Goal: Information Seeking & Learning: Learn about a topic

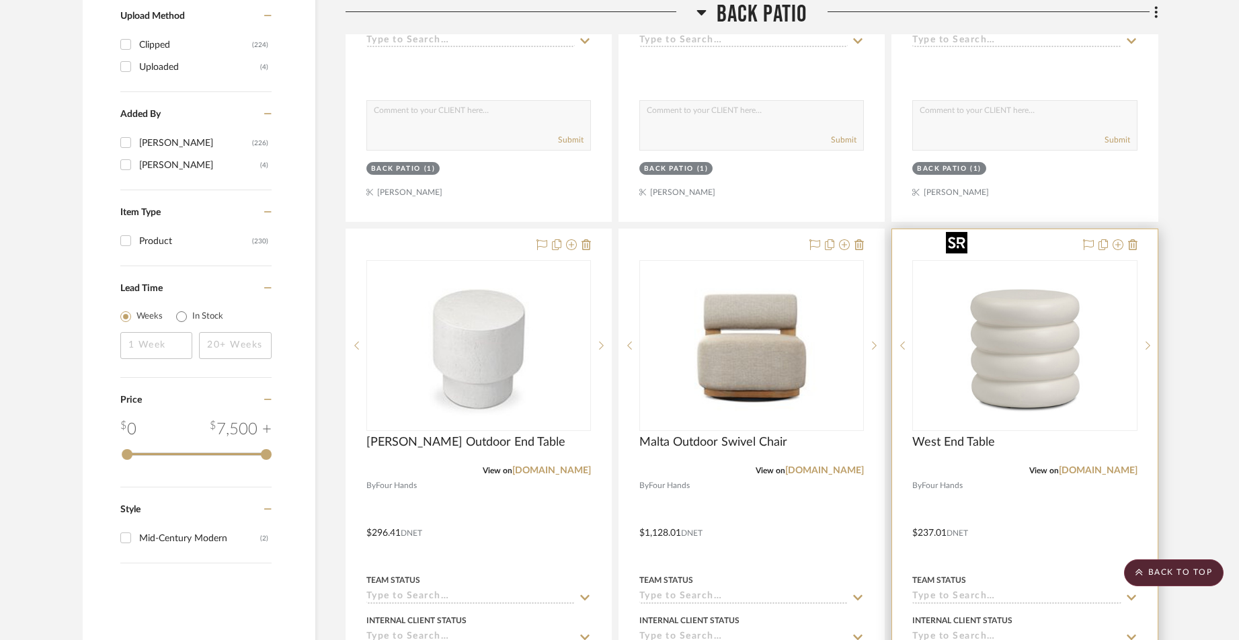
scroll to position [1506, 0]
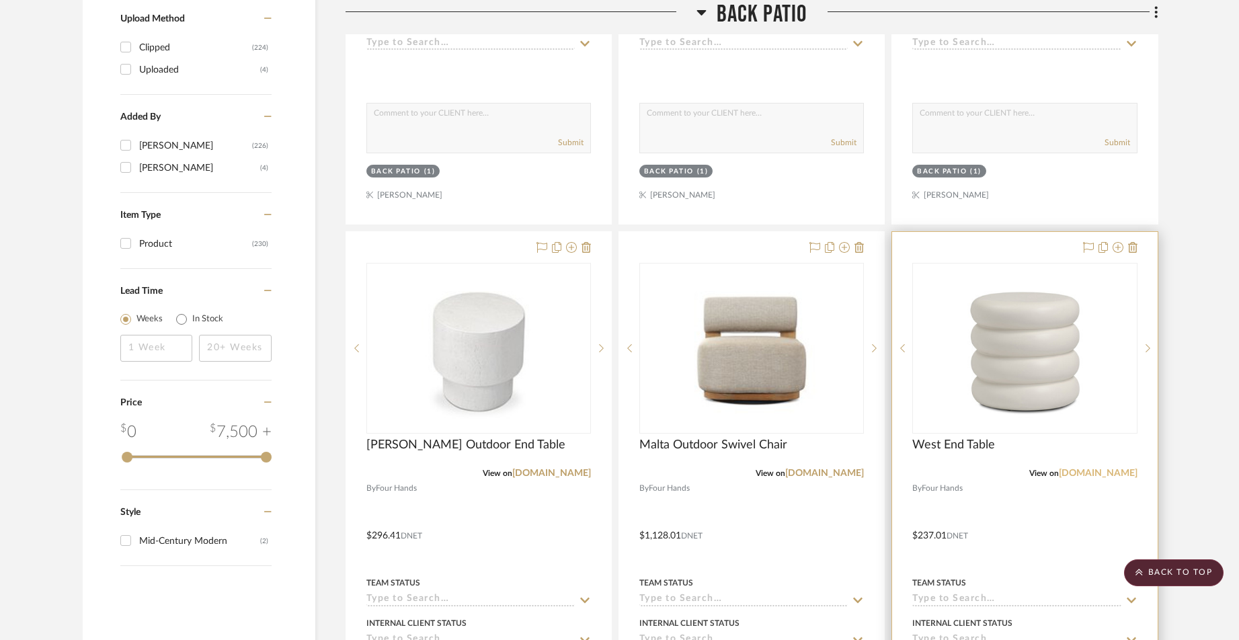
click at [1095, 469] on link "[DOMAIN_NAME]" at bounding box center [1098, 473] width 79 height 9
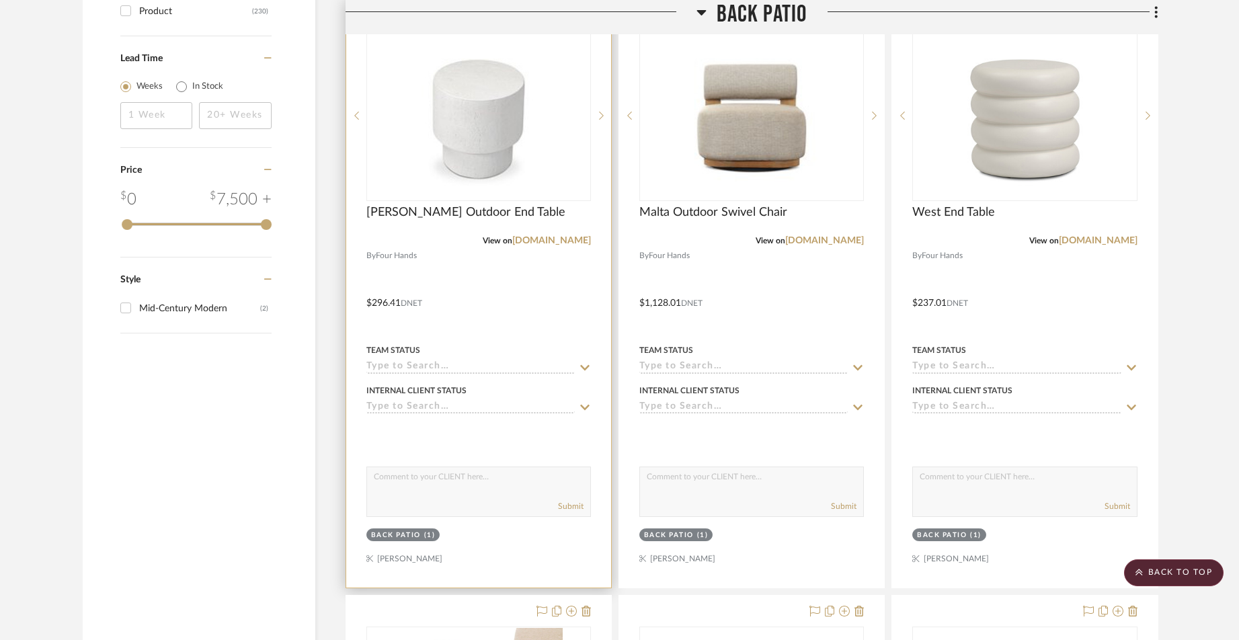
scroll to position [1749, 0]
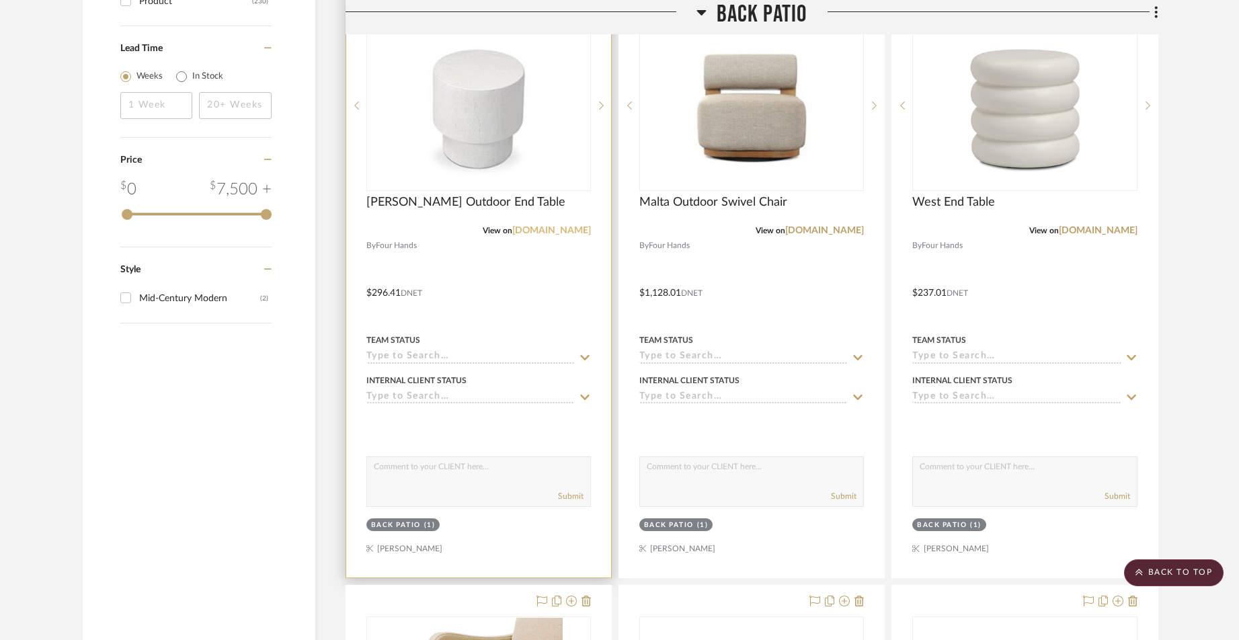
click at [555, 226] on link "[DOMAIN_NAME]" at bounding box center [551, 230] width 79 height 9
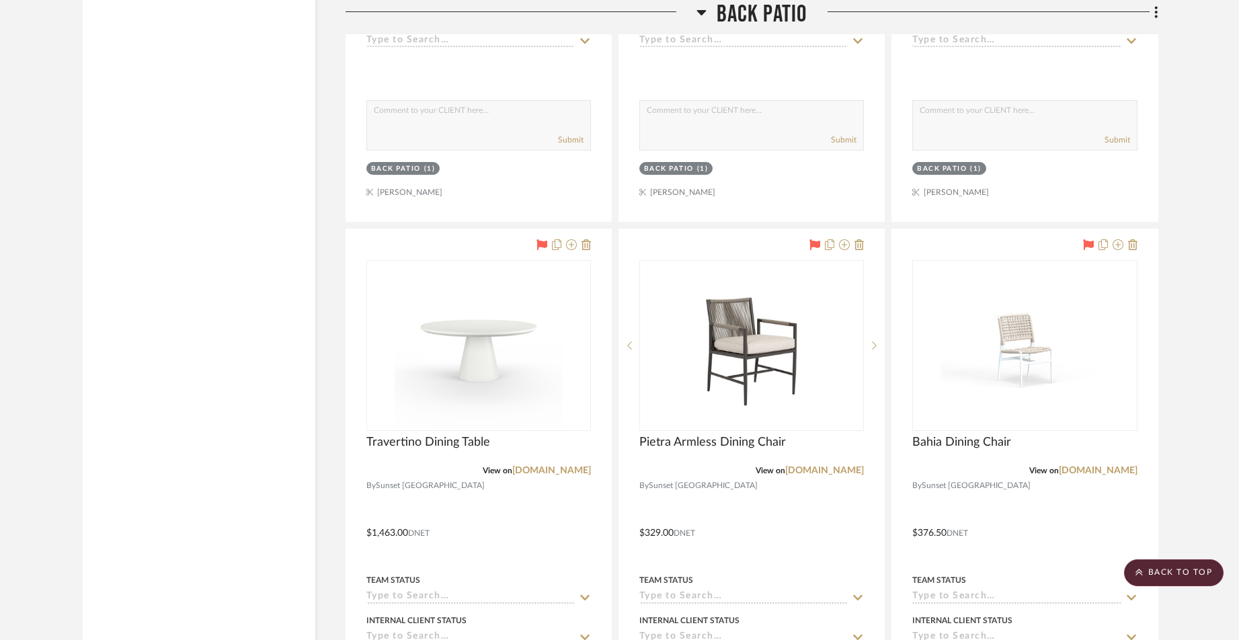
scroll to position [5716, 0]
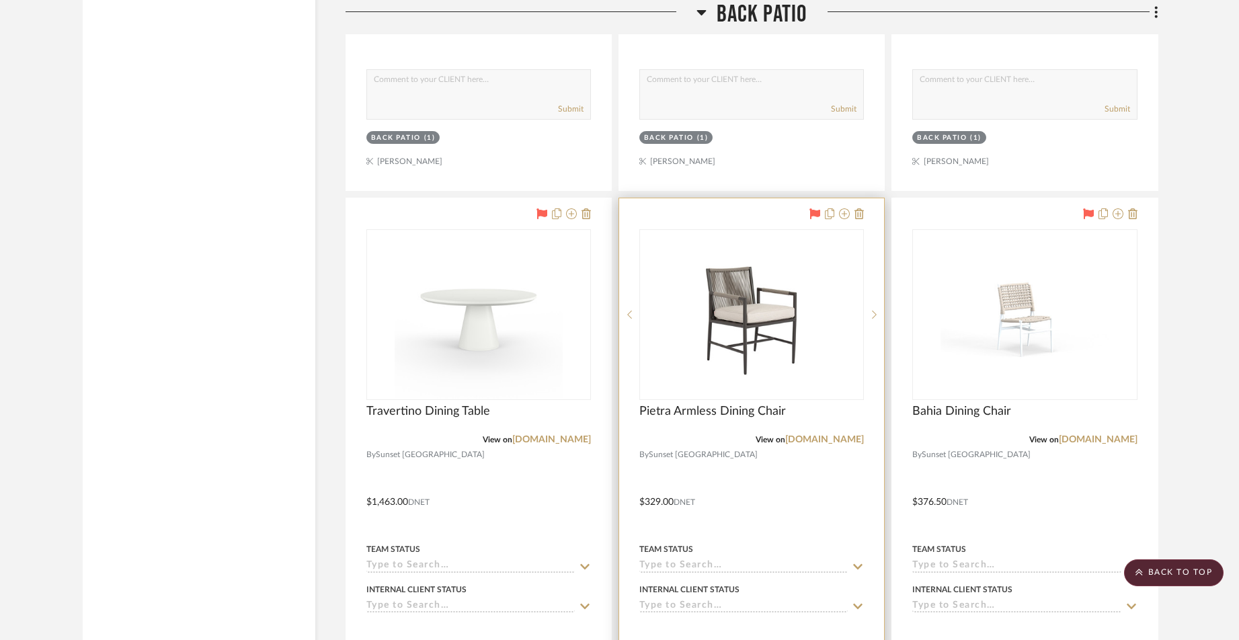
click at [734, 277] on img "0" at bounding box center [752, 315] width 168 height 168
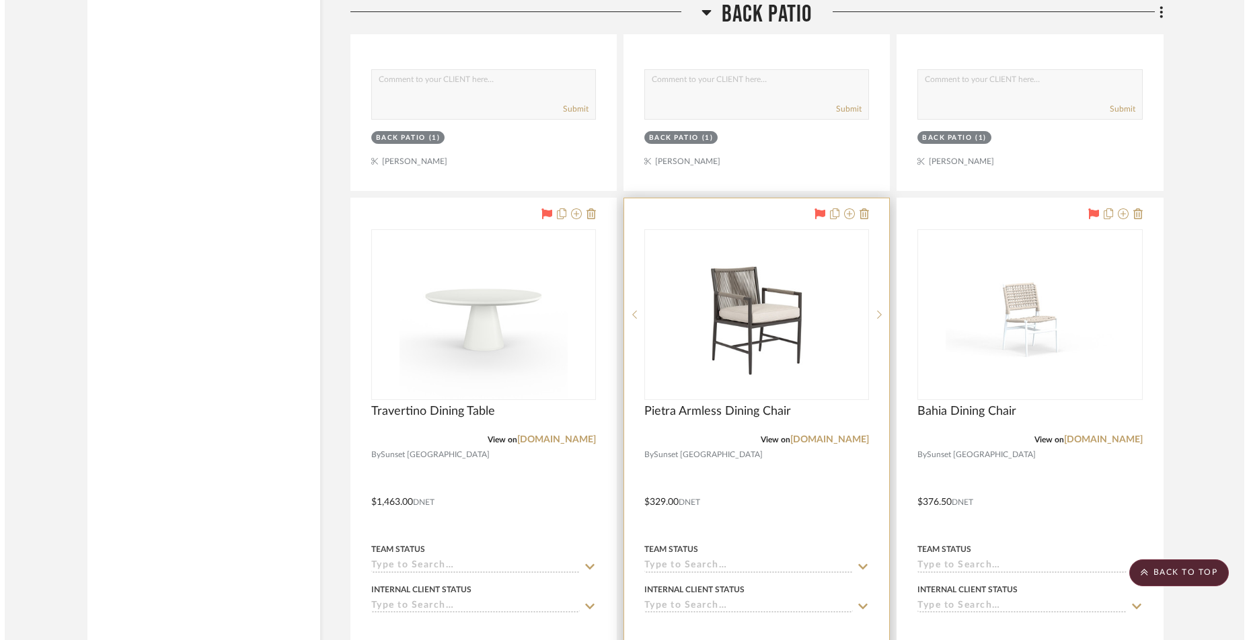
scroll to position [0, 0]
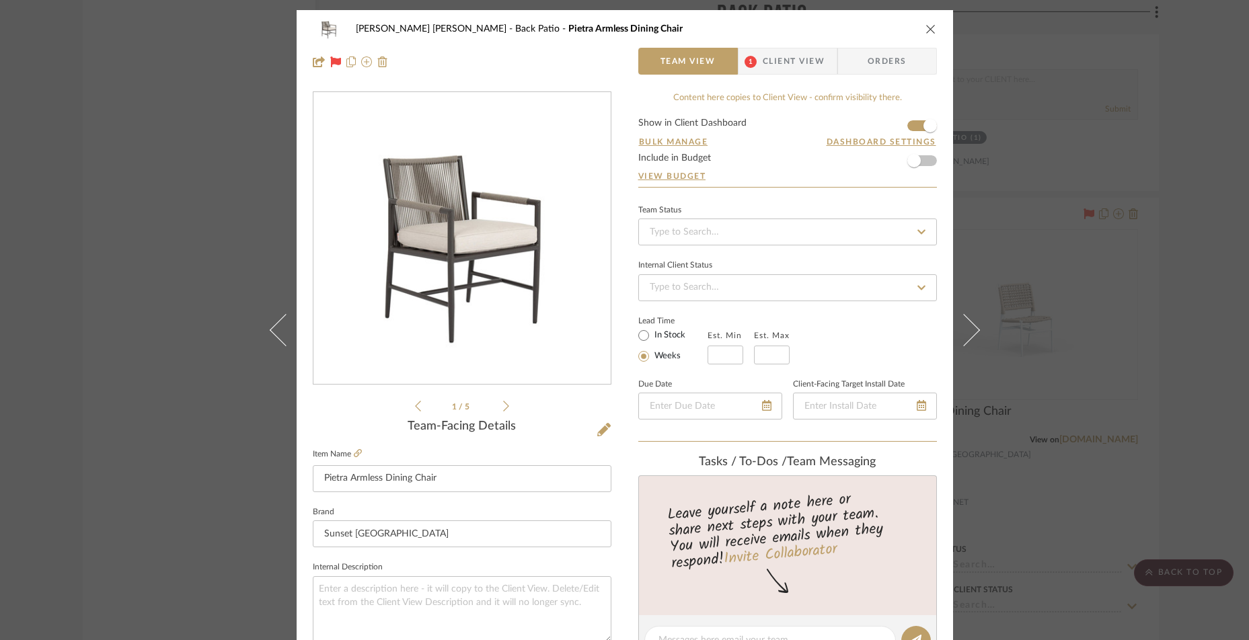
click at [1044, 31] on div "[PERSON_NAME] [PERSON_NAME] Back Patio Pietra Armless Dining Chair Team View 1 …" at bounding box center [624, 320] width 1249 height 640
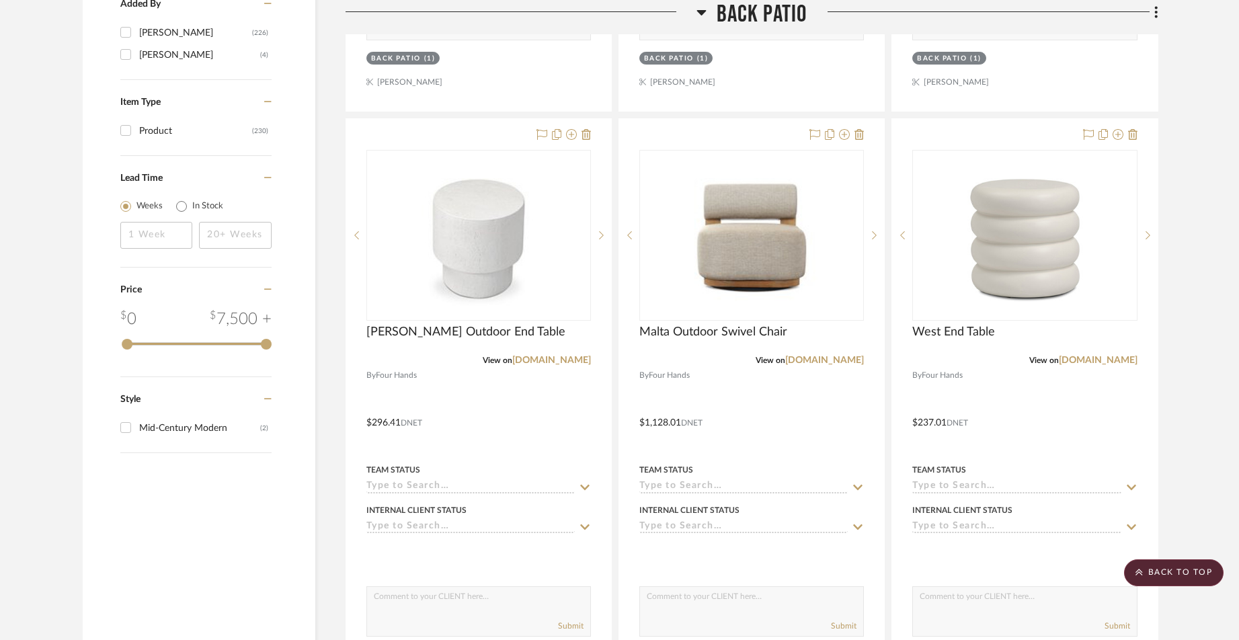
scroll to position [1642, 0]
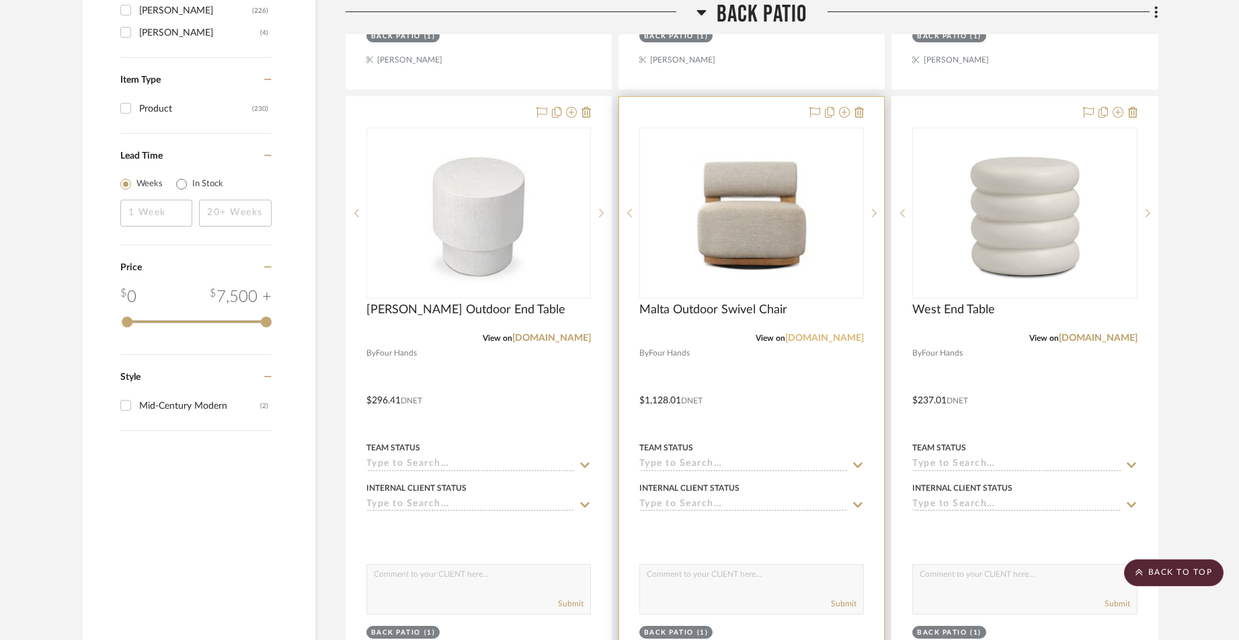
click at [827, 334] on link "[DOMAIN_NAME]" at bounding box center [824, 338] width 79 height 9
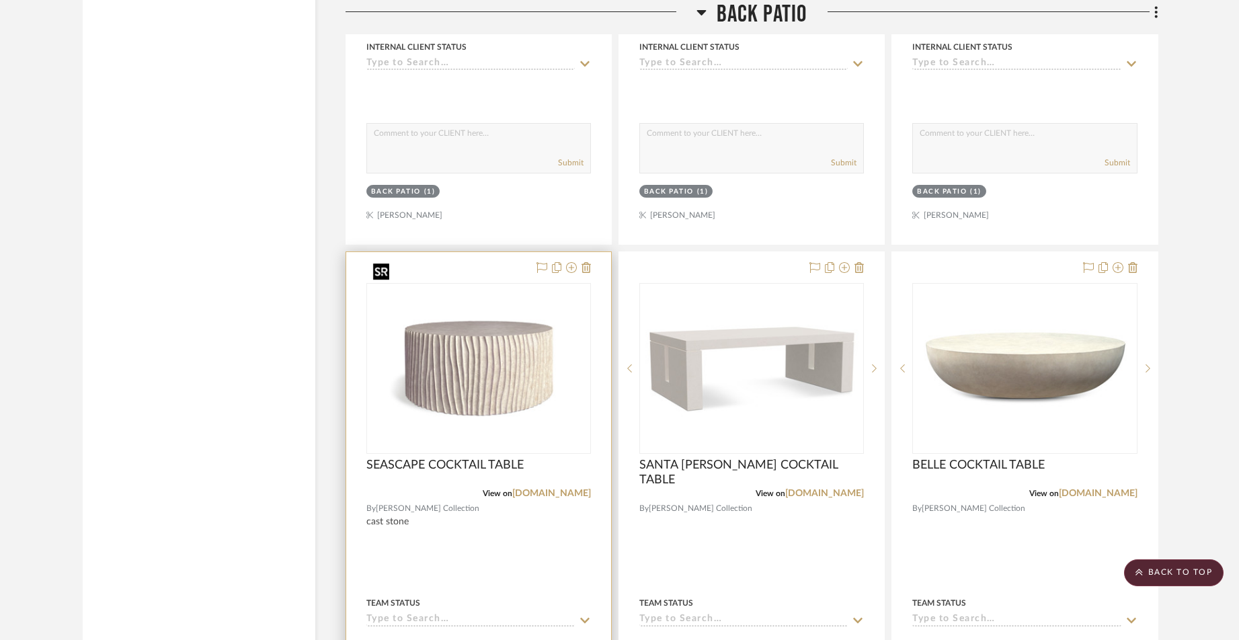
scroll to position [3276, 0]
click at [532, 488] on link "[DOMAIN_NAME]" at bounding box center [551, 492] width 79 height 9
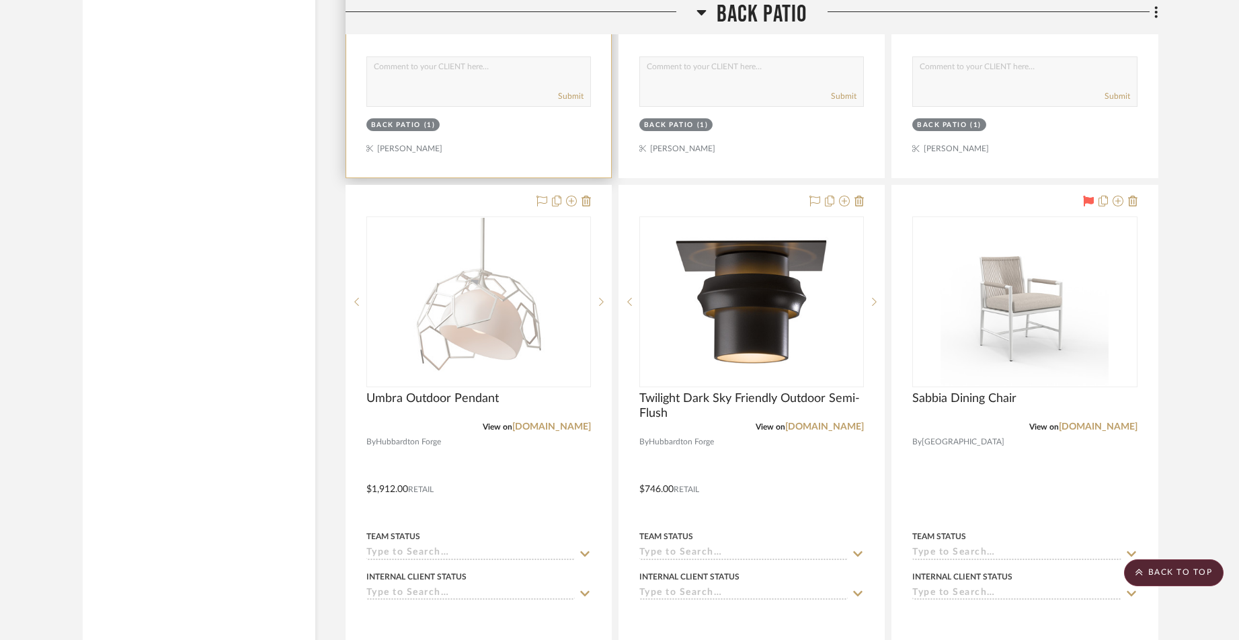
scroll to position [4600, 0]
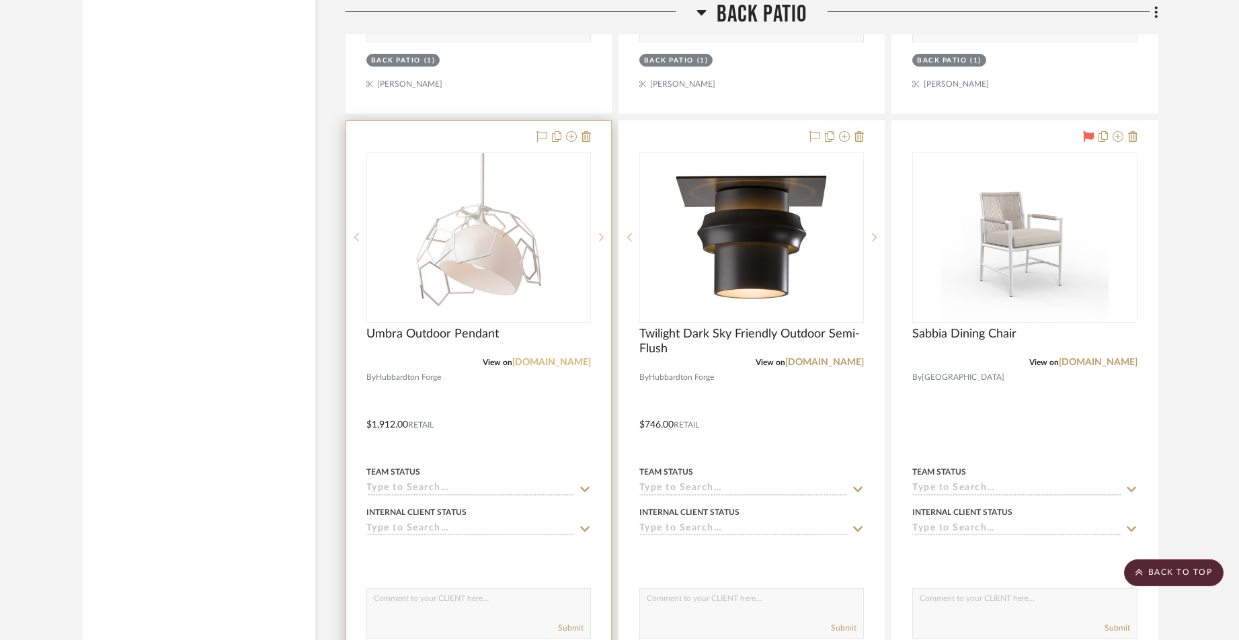
click at [543, 358] on link "[DOMAIN_NAME]" at bounding box center [551, 362] width 79 height 9
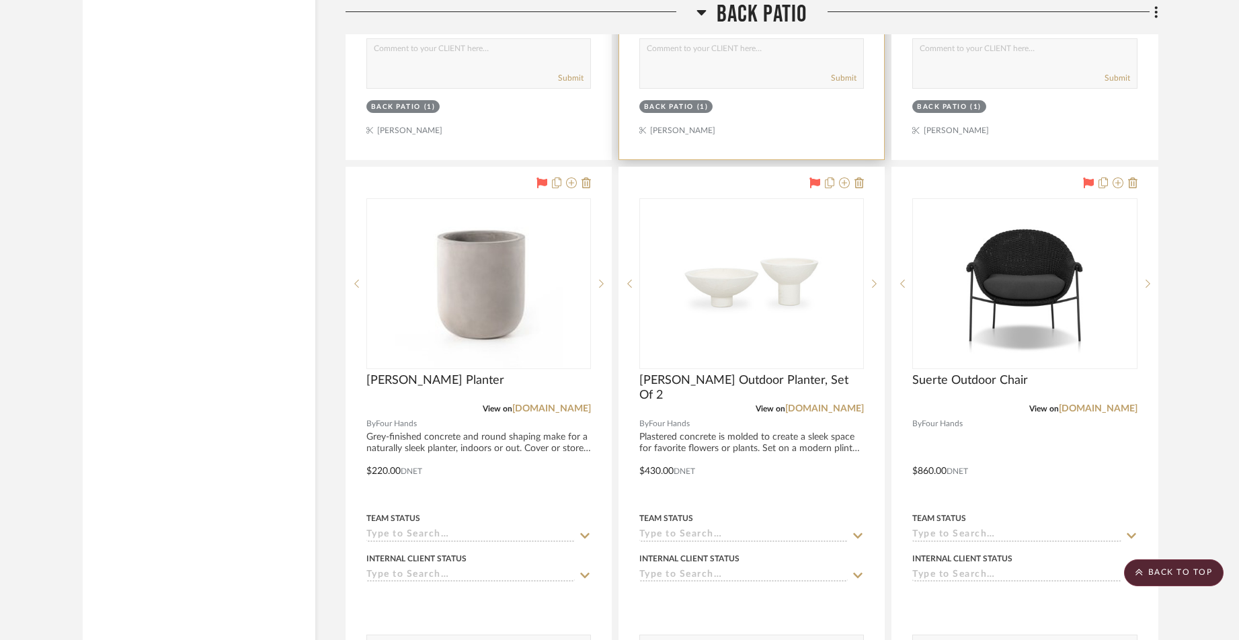
scroll to position [7570, 0]
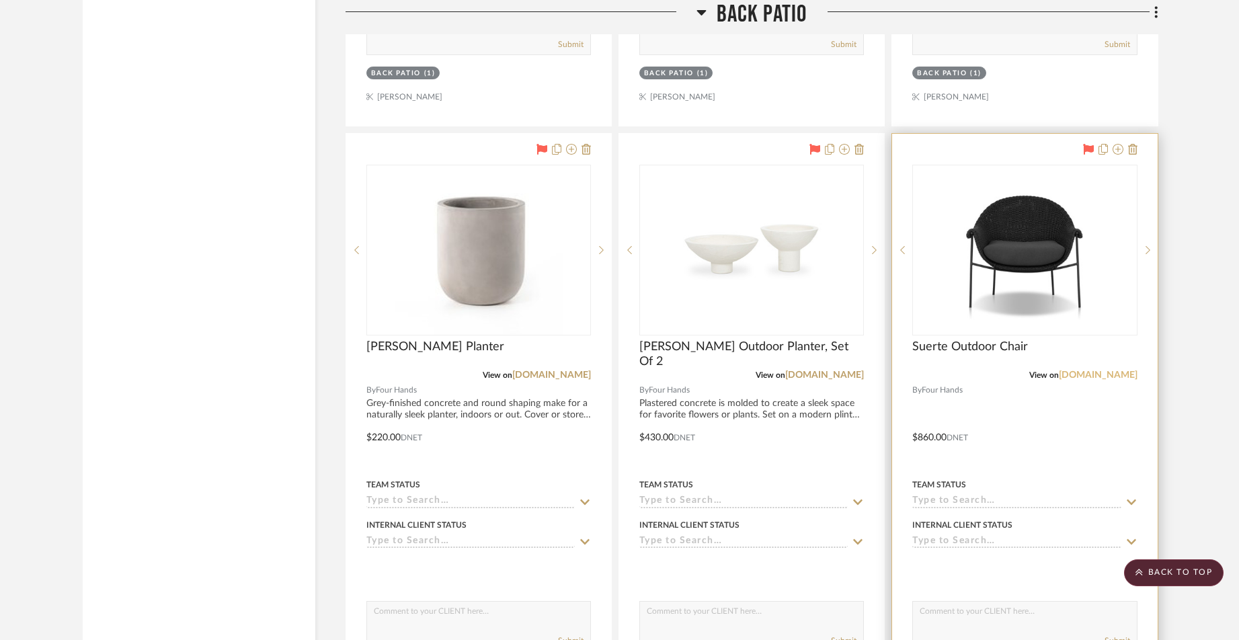
click at [1106, 371] on link "[DOMAIN_NAME]" at bounding box center [1098, 375] width 79 height 9
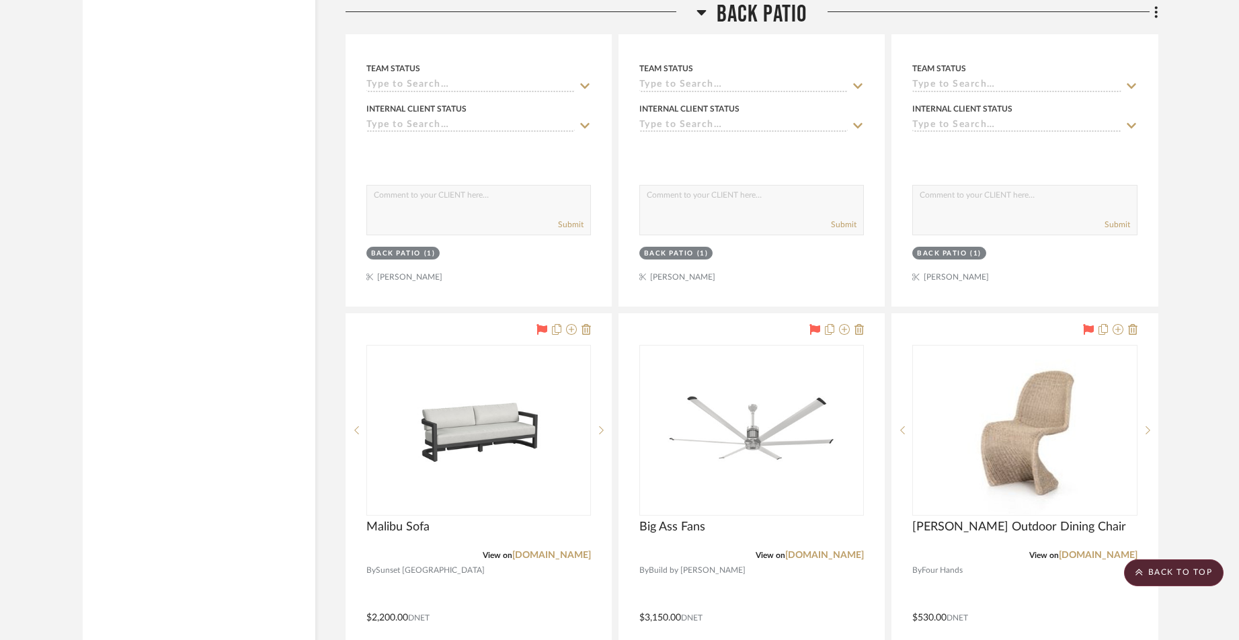
click at [702, 11] on icon at bounding box center [701, 12] width 9 height 5
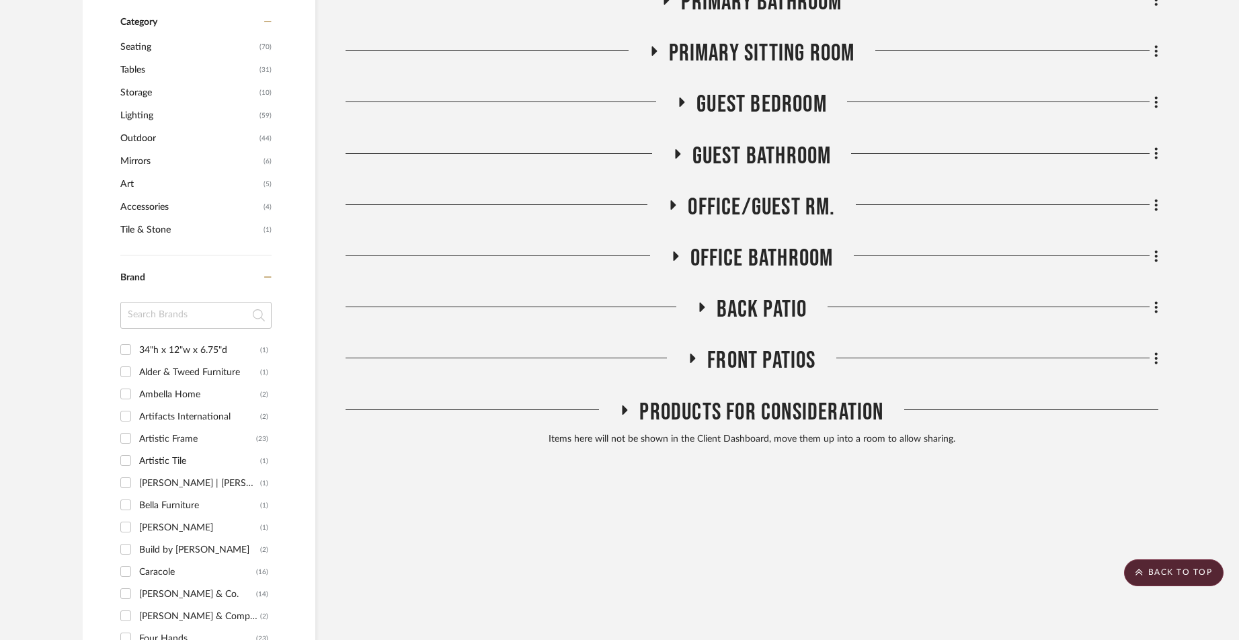
scroll to position [792, 0]
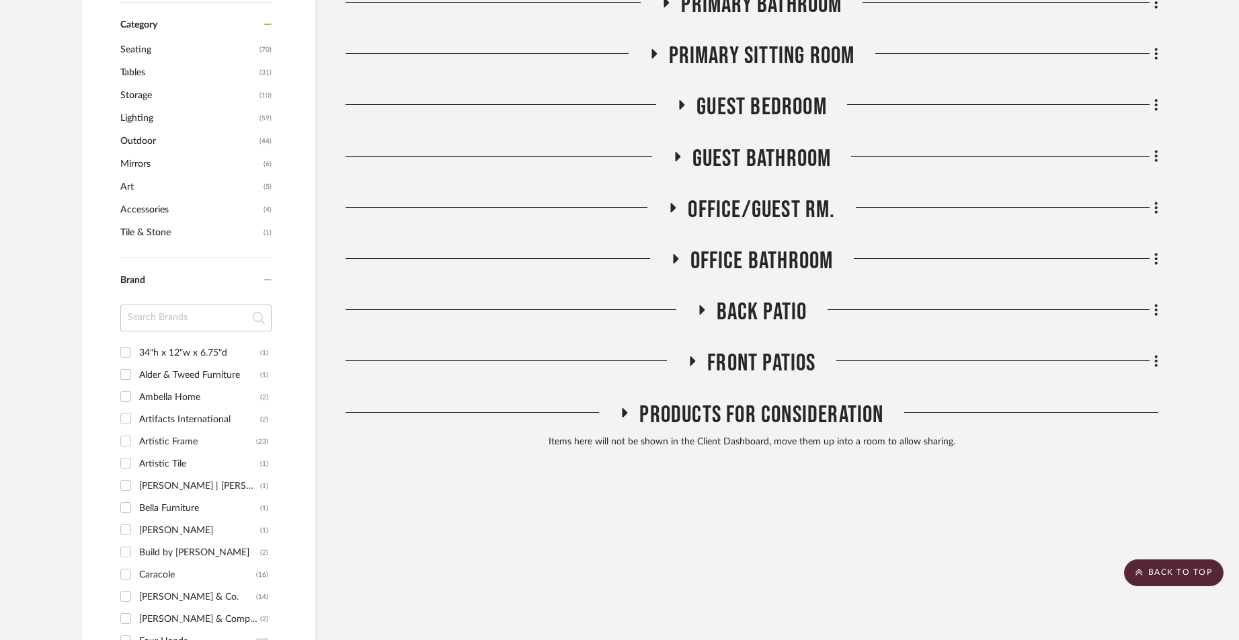
click at [689, 356] on icon at bounding box center [693, 361] width 16 height 10
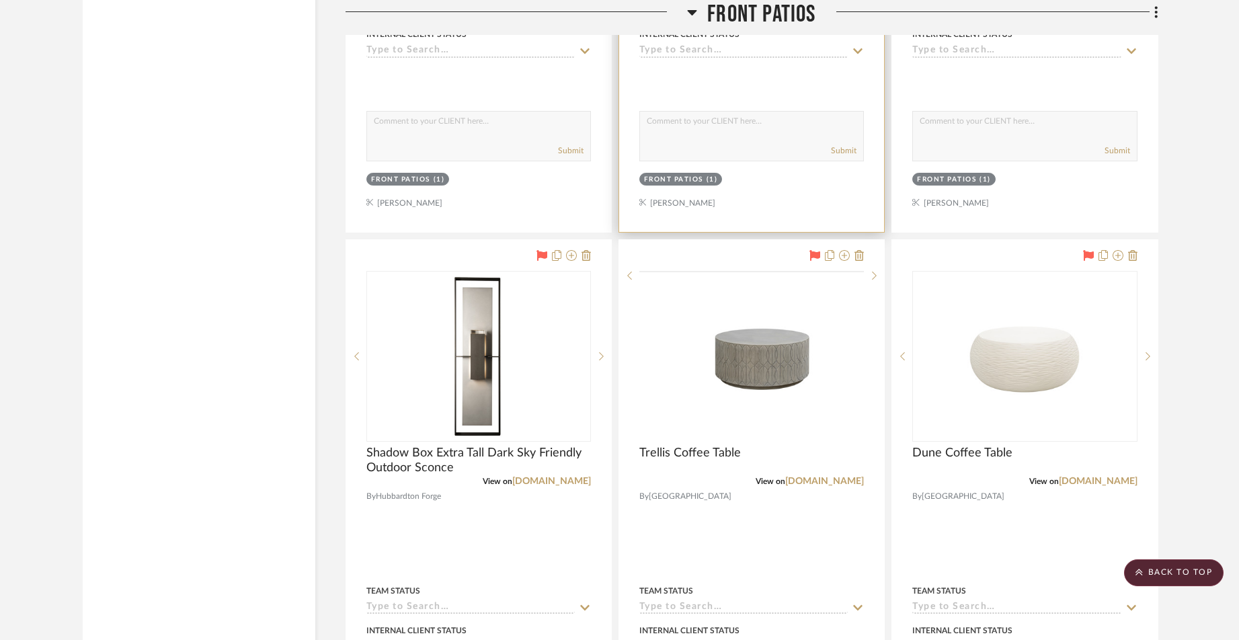
scroll to position [2148, 0]
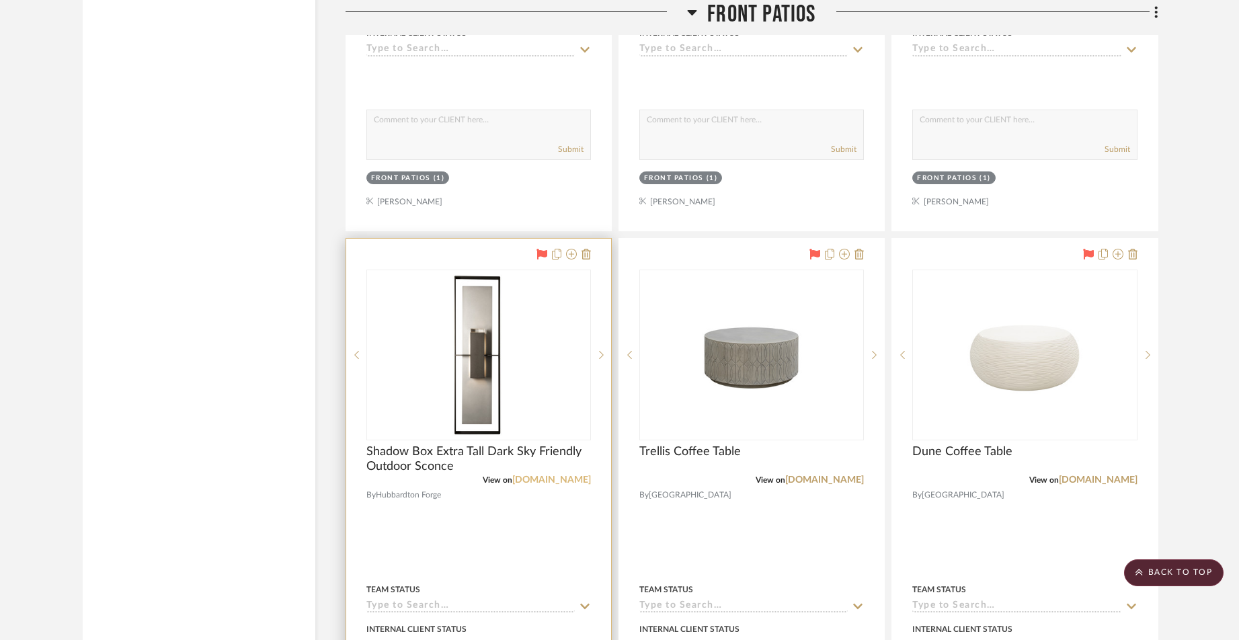
click at [548, 475] on link "[DOMAIN_NAME]" at bounding box center [551, 479] width 79 height 9
